Goal: Information Seeking & Learning: Learn about a topic

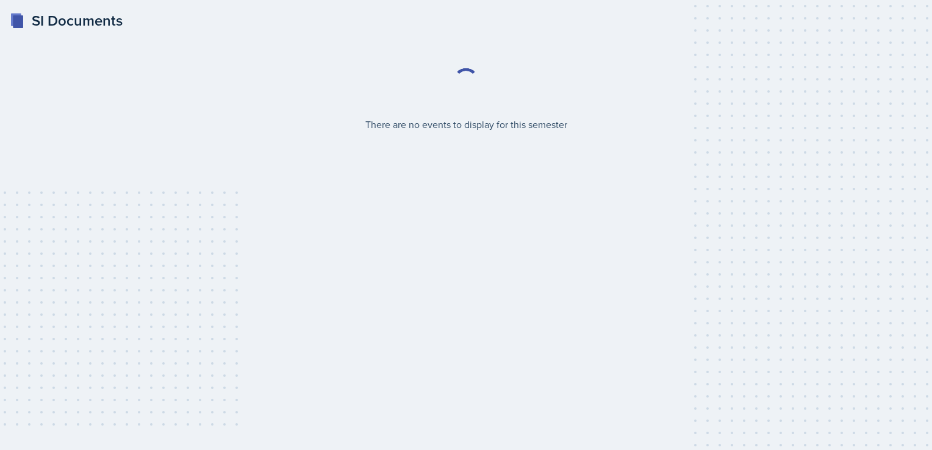
select select "2bed604d-1099-4043-b1bc-2365e8740244"
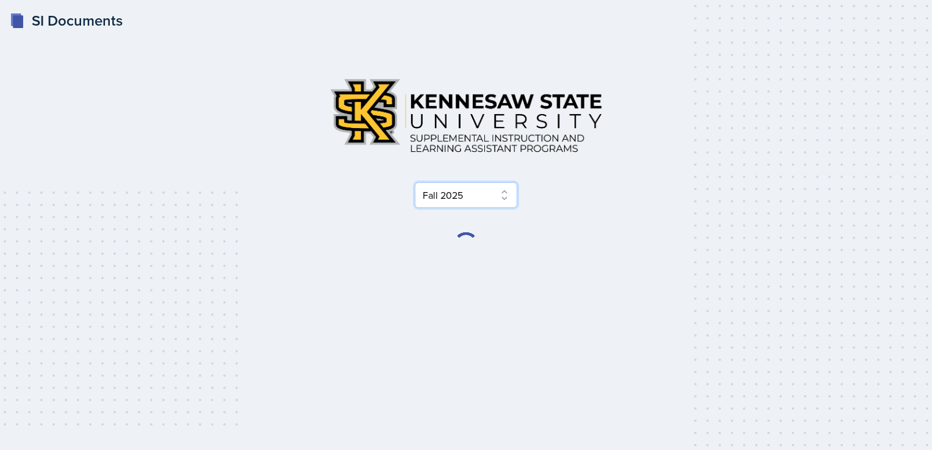
click at [460, 202] on select "Select Semester Fall 2025 Summer 2025 Spring 2025 Fall 2024 Summer 2024 Spring …" at bounding box center [466, 195] width 102 height 26
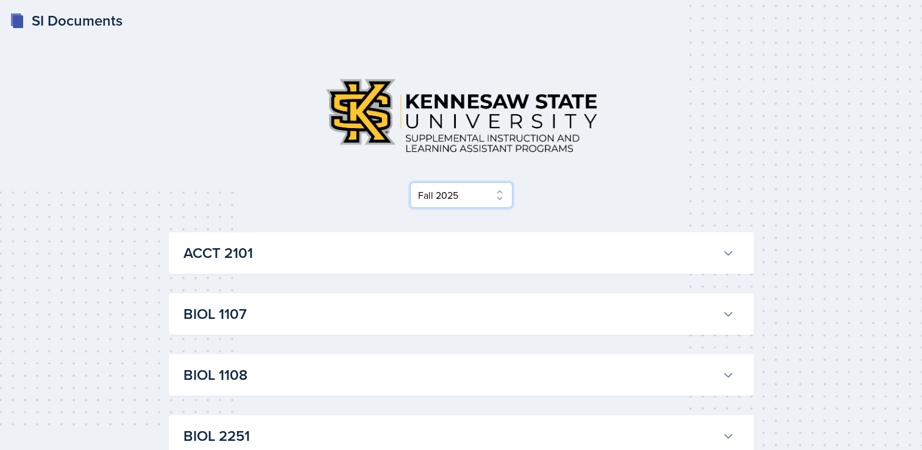
click at [410, 182] on select "Select Semester Fall 2025 Summer 2025 Spring 2025 Fall 2024 Summer 2024 Spring …" at bounding box center [461, 195] width 102 height 26
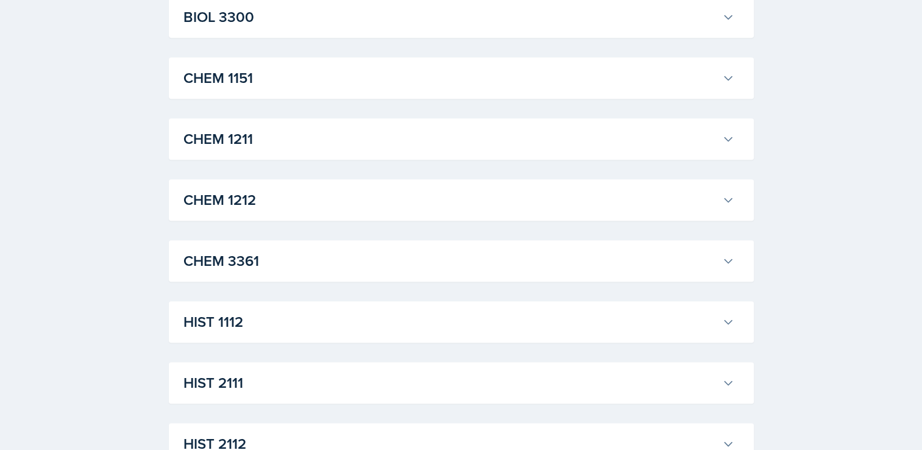
scroll to position [555, 0]
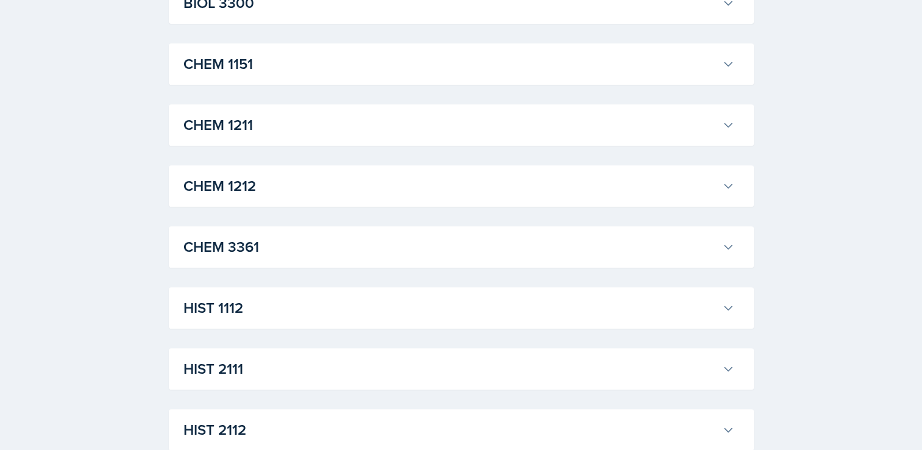
click at [323, 193] on h3 "CHEM 1212" at bounding box center [451, 186] width 534 height 22
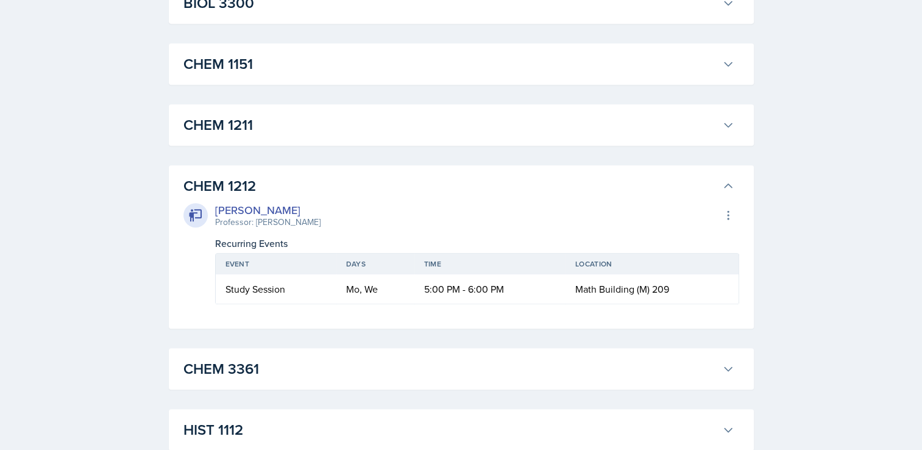
click at [435, 133] on h3 "CHEM 1211" at bounding box center [451, 125] width 534 height 22
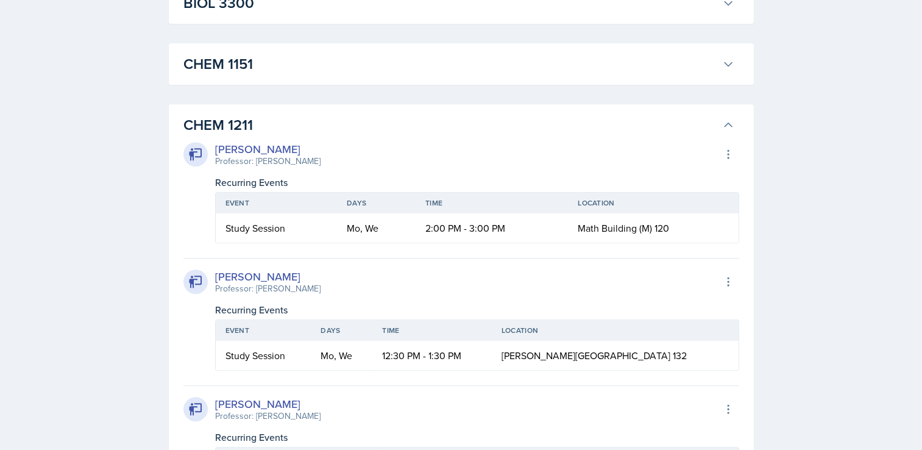
click at [437, 133] on h3 "CHEM 1211" at bounding box center [451, 125] width 534 height 22
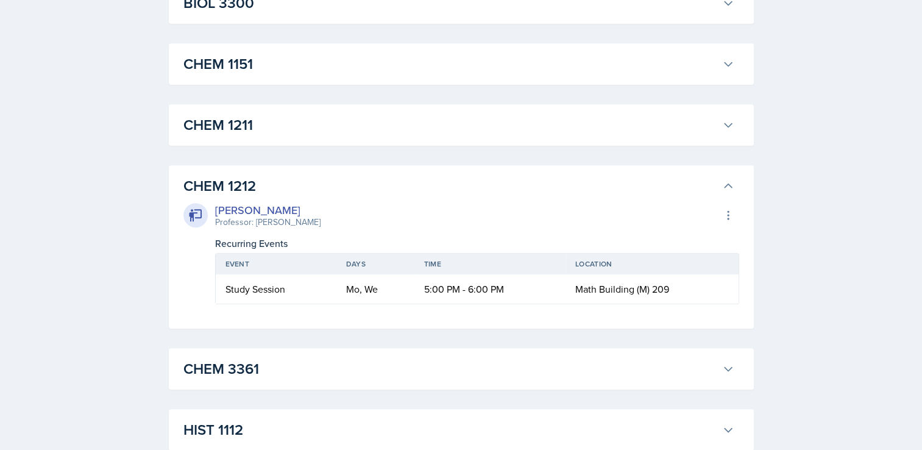
click at [437, 133] on h3 "CHEM 1211" at bounding box center [451, 125] width 534 height 22
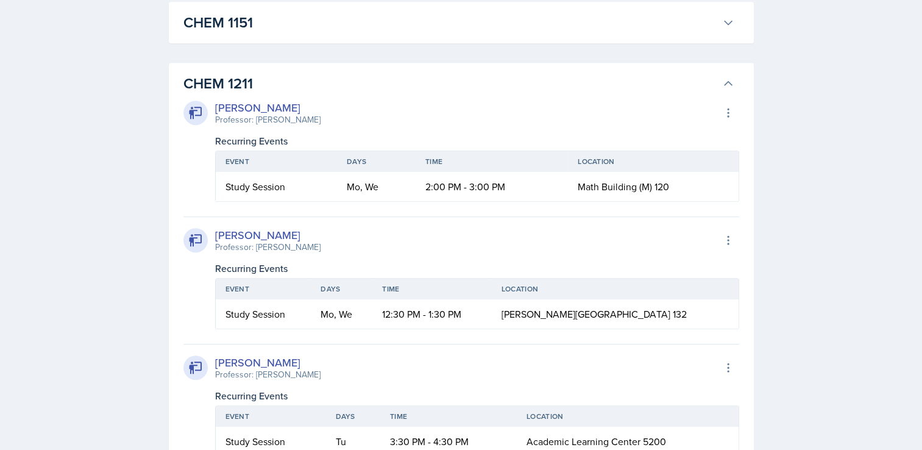
scroll to position [570, 0]
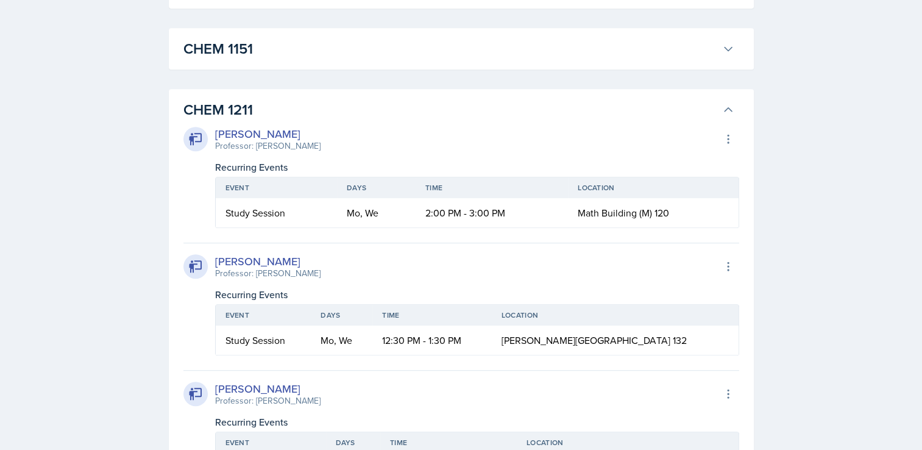
click at [415, 109] on h3 "CHEM 1211" at bounding box center [451, 110] width 534 height 22
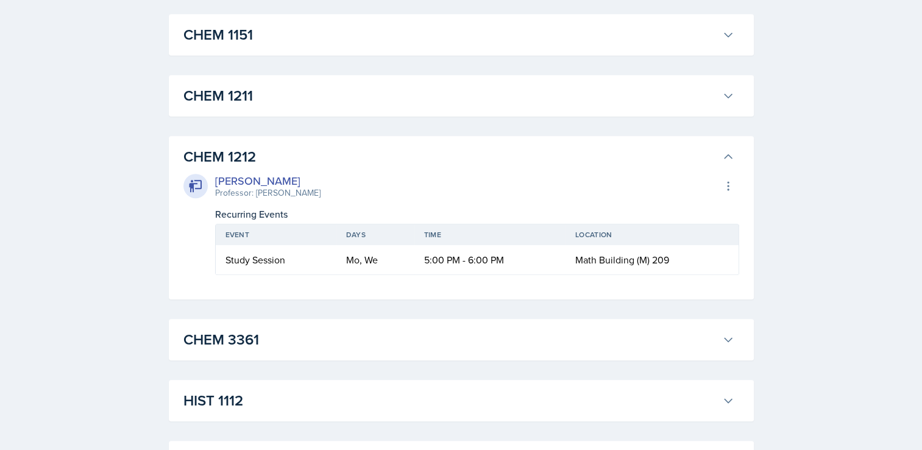
scroll to position [585, 0]
click at [273, 99] on h3 "CHEM 1211" at bounding box center [451, 95] width 534 height 22
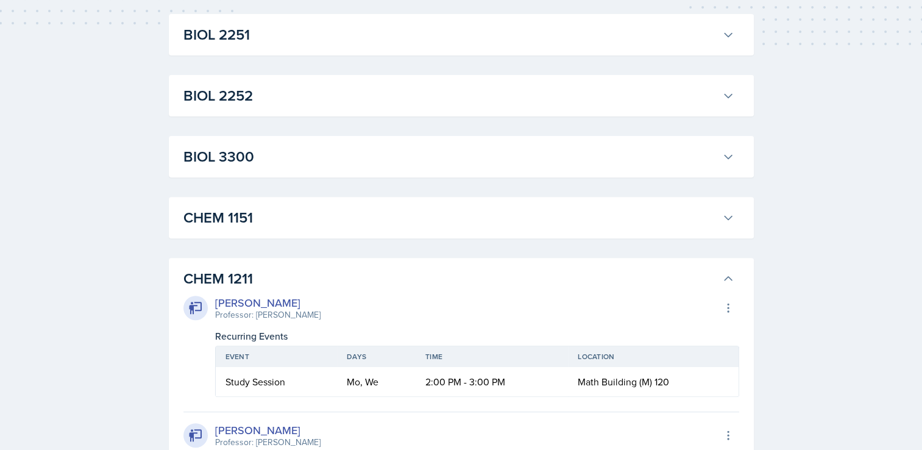
scroll to position [400, 0]
click at [289, 274] on h3 "CHEM 1211" at bounding box center [451, 280] width 534 height 22
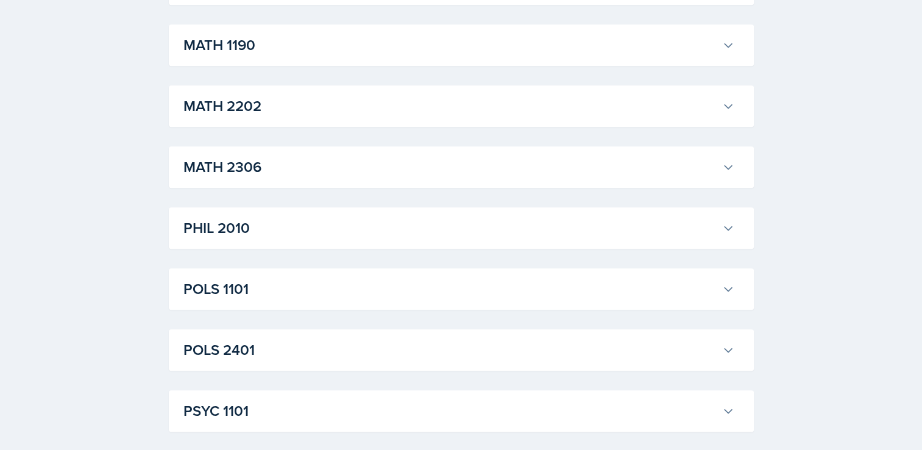
scroll to position [1300, 0]
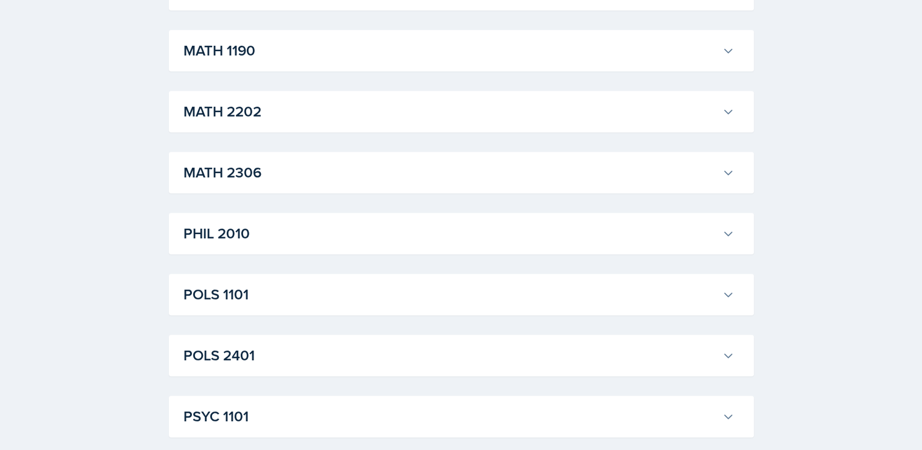
click at [348, 240] on h3 "PHIL 2010" at bounding box center [451, 234] width 534 height 22
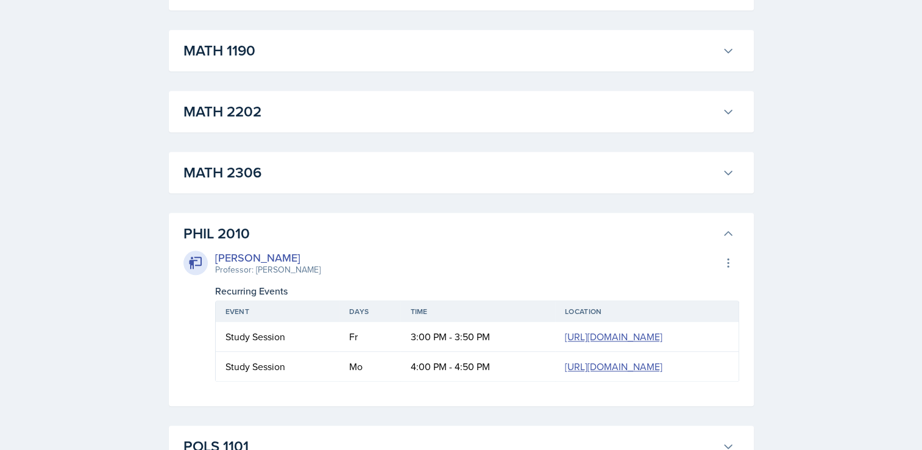
click at [348, 240] on h3 "PHIL 2010" at bounding box center [451, 234] width 534 height 22
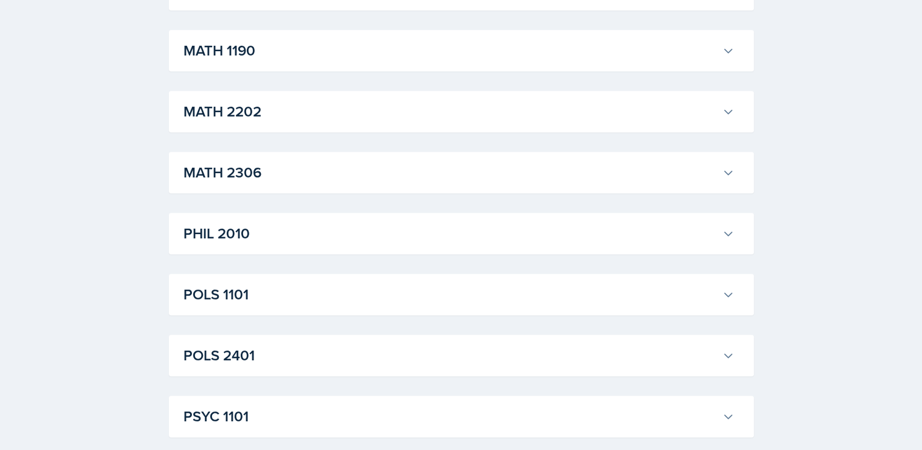
click at [322, 174] on h3 "MATH 2306" at bounding box center [451, 173] width 534 height 22
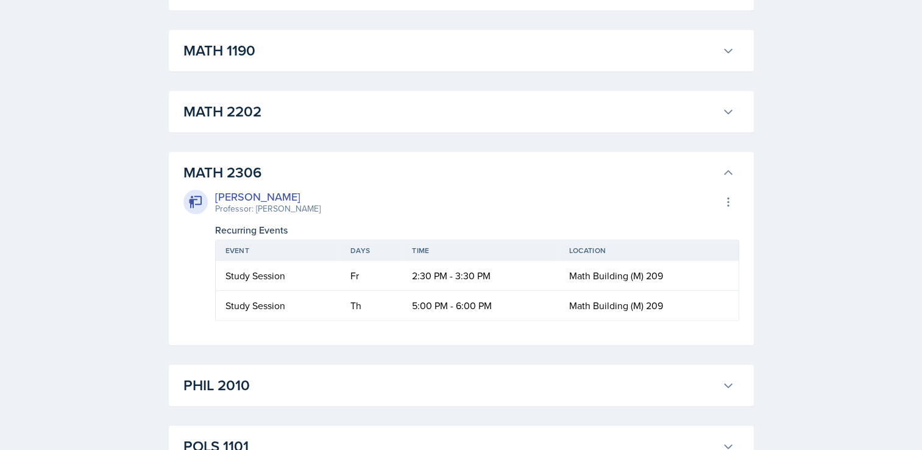
click at [322, 174] on h3 "MATH 2306" at bounding box center [451, 173] width 534 height 22
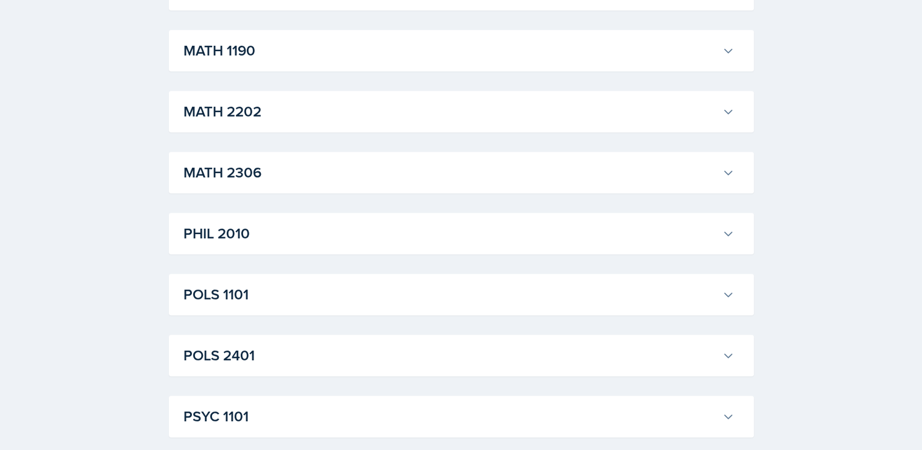
click at [303, 126] on div "MATH 2202 [PERSON_NAME] Professor: [PERSON_NAME] Export to Google Calendar Recu…" at bounding box center [461, 111] width 585 height 41
drag, startPoint x: 303, startPoint y: 124, endPoint x: 278, endPoint y: 112, distance: 27.6
click at [278, 112] on h3 "MATH 2202" at bounding box center [451, 112] width 534 height 22
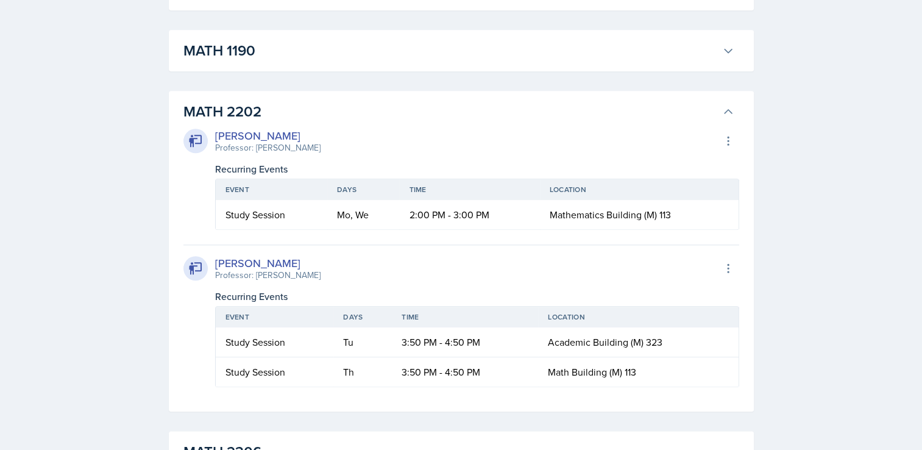
click at [278, 112] on h3 "MATH 2202" at bounding box center [451, 112] width 534 height 22
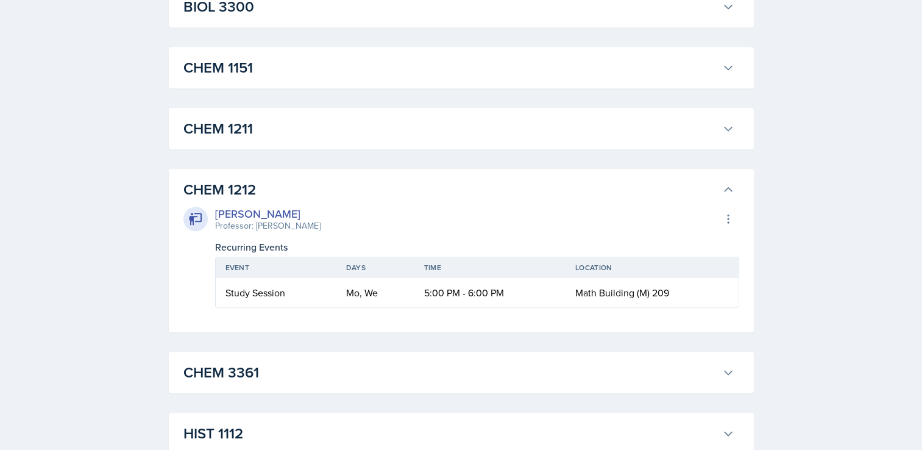
scroll to position [552, 0]
click at [719, 214] on button at bounding box center [729, 218] width 22 height 22
click at [677, 202] on div "[PERSON_NAME] Professor: [PERSON_NAME] Export to Google Calendar Recurring Even…" at bounding box center [462, 253] width 556 height 107
